Goal: Task Accomplishment & Management: Use online tool/utility

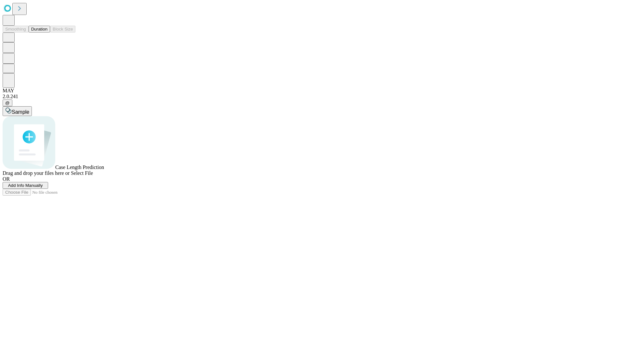
click at [47, 33] on button "Duration" at bounding box center [39, 29] width 21 height 7
click at [93, 176] on span "Select File" at bounding box center [82, 173] width 22 height 6
